Goal: Find specific page/section: Find specific page/section

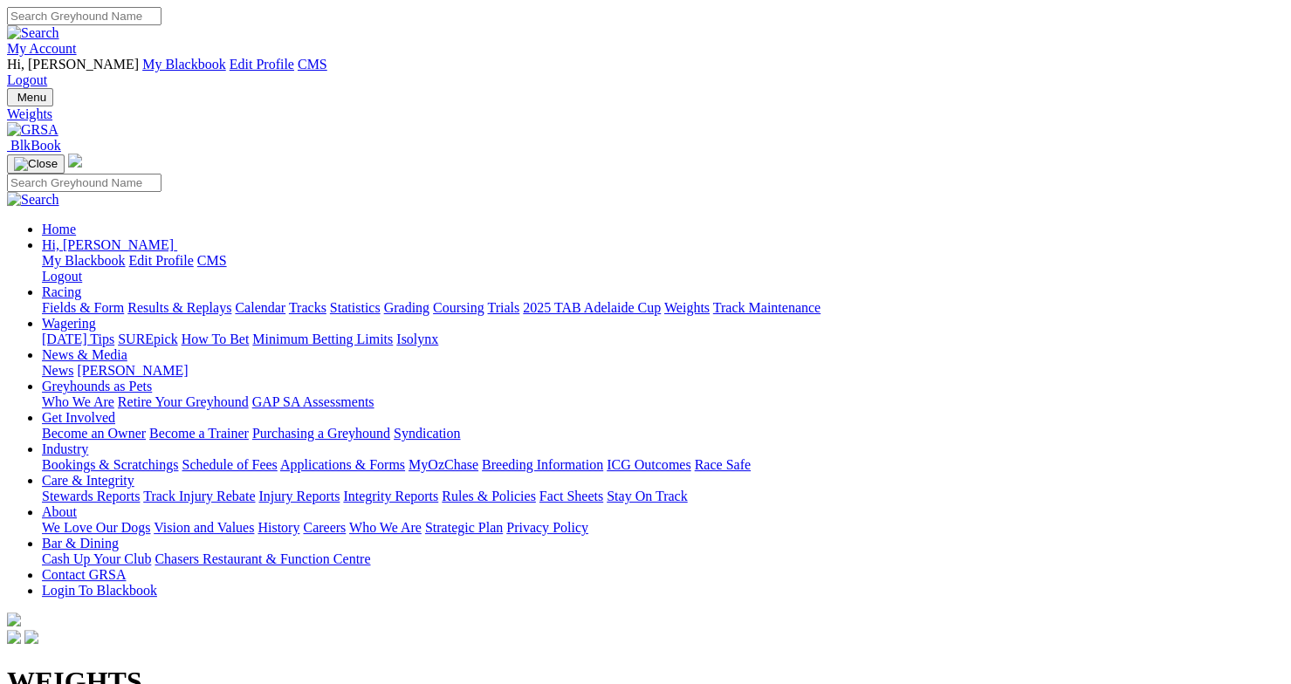
click at [231, 300] on link "Results & Replays" at bounding box center [179, 307] width 104 height 15
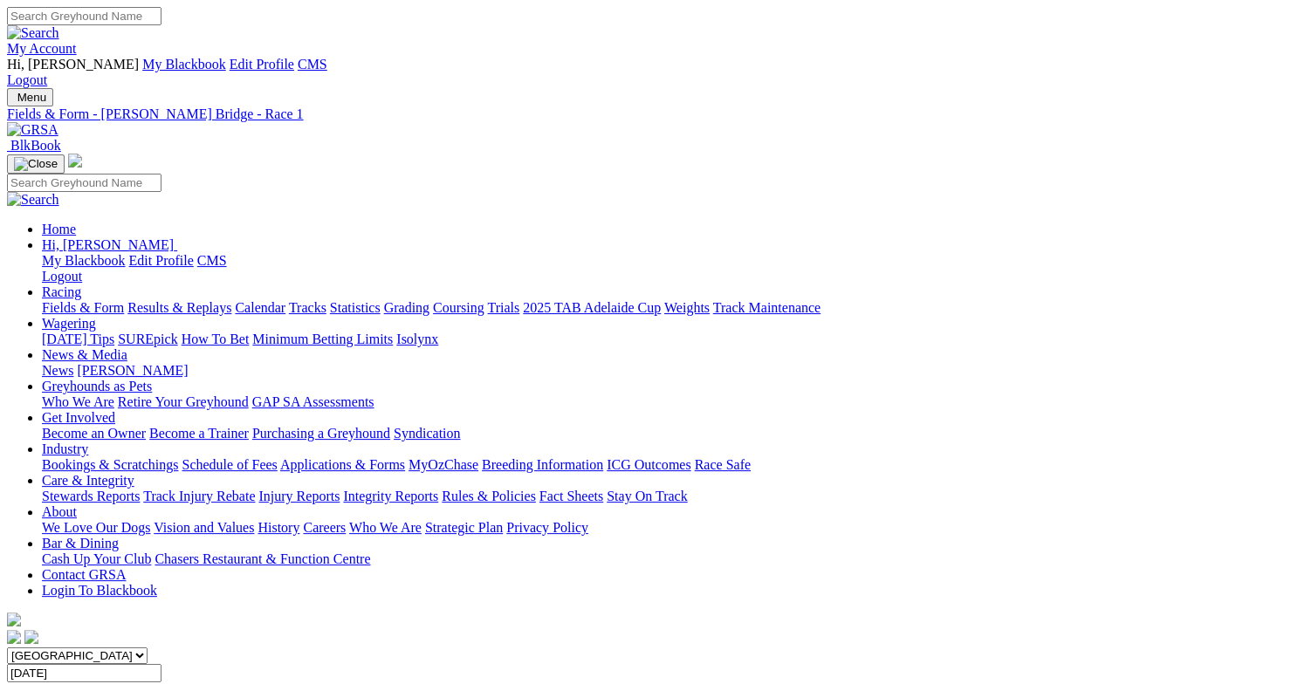
click at [77, 41] on link "My Account" at bounding box center [42, 48] width 70 height 15
